Goal: Find specific page/section: Find specific page/section

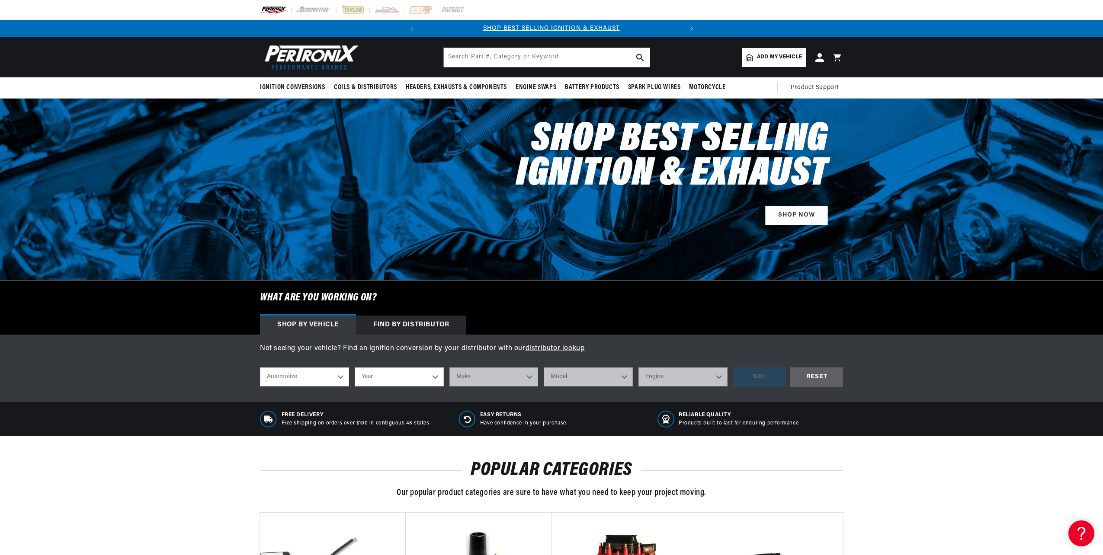
click at [433, 375] on select "Year [DATE] 2025 2024 2023 2022 2021 2020 2019 2018 2017 2016 2015 2014 2013 20…" at bounding box center [399, 377] width 89 height 19
select select "1965"
click at [355, 368] on select "Year [DATE] 2025 2024 2023 2022 2021 2020 2019 2018 2017 2016 2015 2014 2013 20…" at bounding box center [399, 377] width 89 height 19
select select "1965"
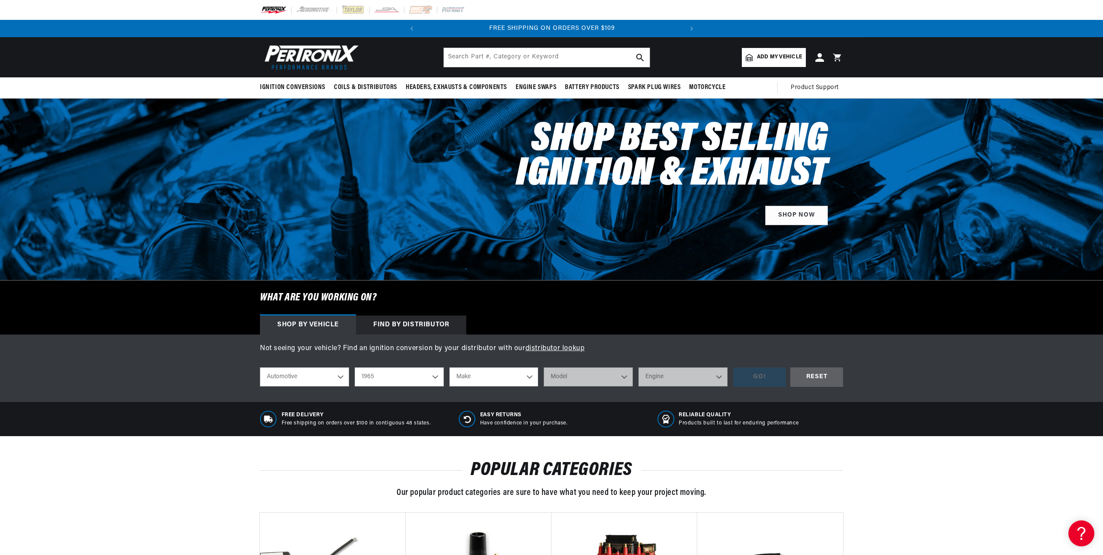
click at [531, 376] on select "Make Alfa Romeo American Motors Aston [PERSON_NAME][GEOGRAPHIC_DATA] [PERSON_NA…" at bounding box center [493, 377] width 89 height 19
select select "Ford"
click at [449, 368] on select "Make Alfa Romeo American Motors Aston [PERSON_NAME][GEOGRAPHIC_DATA] [PERSON_NA…" at bounding box center [493, 377] width 89 height 19
select select "Ford"
click at [622, 375] on select "Model Club Wagon Country Sedan Country Squire Custom Custom 500 Econoline F-100…" at bounding box center [588, 377] width 89 height 19
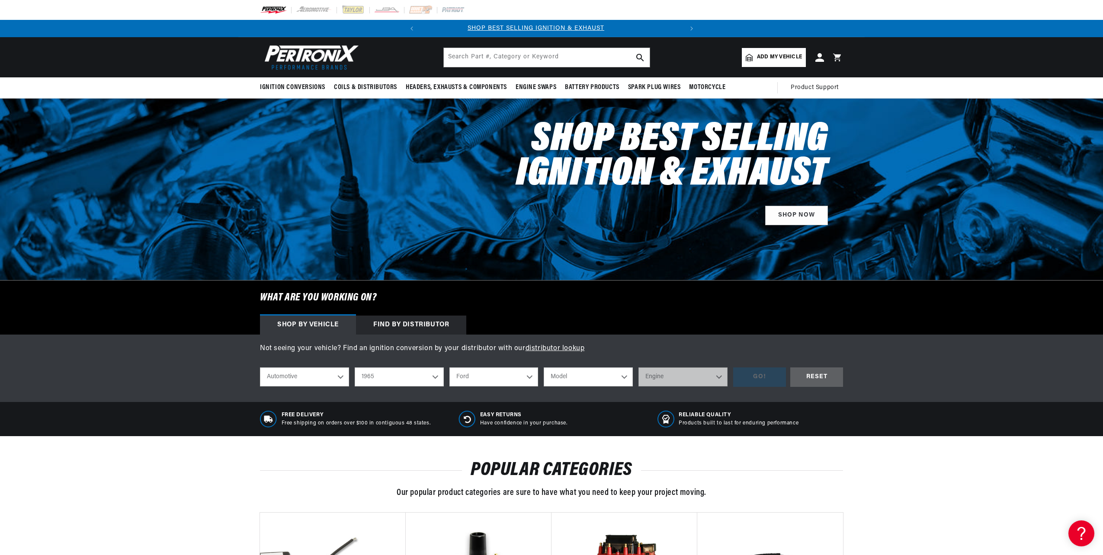
scroll to position [0, 0]
select select "Econoline"
click at [544, 368] on select "Model Club Wagon Country Sedan Country Squire Custom Custom 500 Econoline F-100…" at bounding box center [588, 377] width 89 height 19
select select "Econoline"
click at [720, 375] on select "Engine 144cid / 2.4L 170cid / 2.8L" at bounding box center [682, 377] width 89 height 19
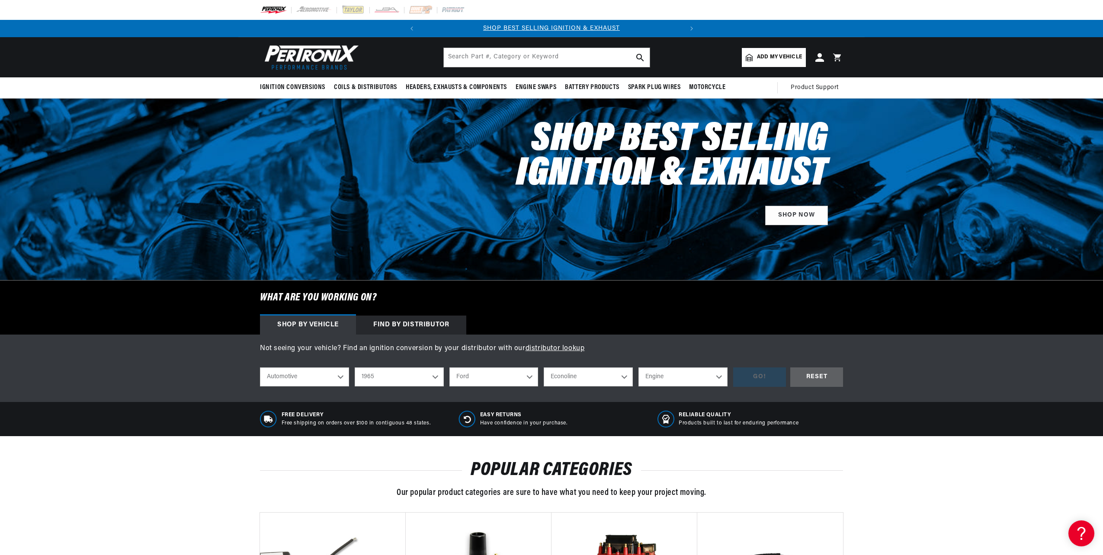
select select "170cid-2.8L"
click at [638, 368] on select "Engine 144cid / 2.4L 170cid / 2.8L" at bounding box center [682, 377] width 89 height 19
select select "170cid-2.8L"
click at [761, 375] on div "GO!" at bounding box center [759, 377] width 53 height 19
